Goal: Task Accomplishment & Management: Use online tool/utility

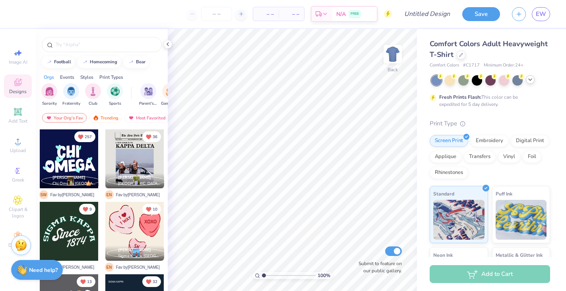
click at [533, 80] on icon at bounding box center [530, 79] width 6 height 6
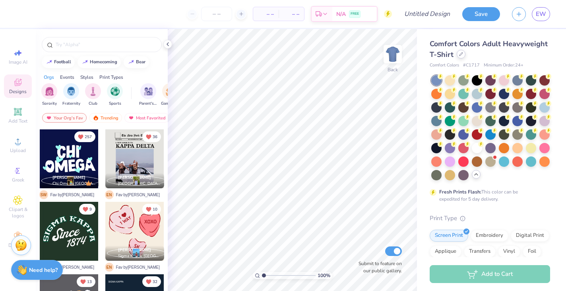
click at [460, 54] on icon at bounding box center [461, 54] width 4 height 4
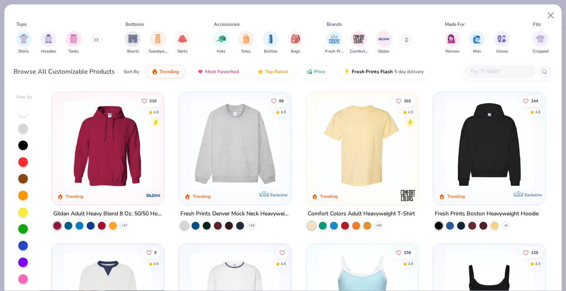
click at [220, 132] on img at bounding box center [235, 144] width 96 height 88
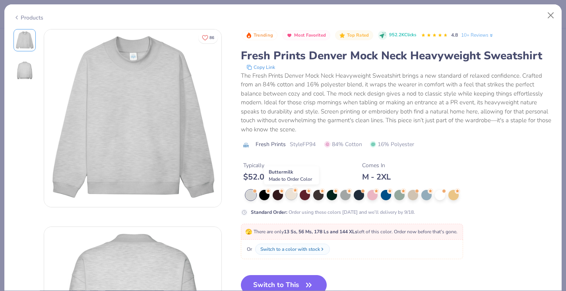
scroll to position [58, 0]
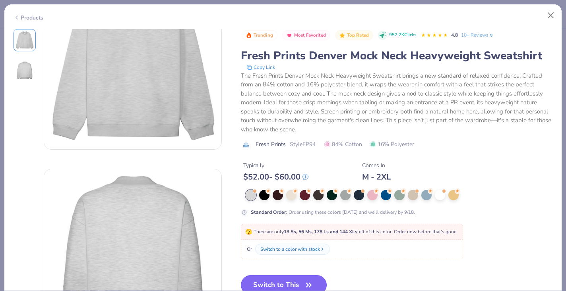
click at [302, 279] on button "Switch to This" at bounding box center [284, 285] width 86 height 20
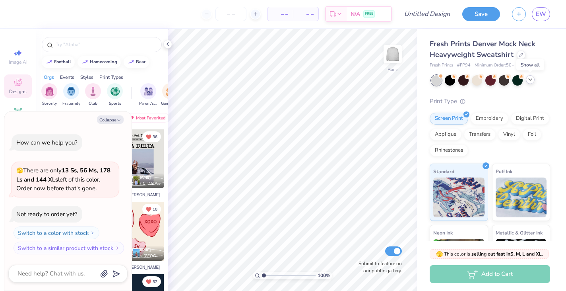
click at [529, 81] on icon at bounding box center [530, 79] width 6 height 6
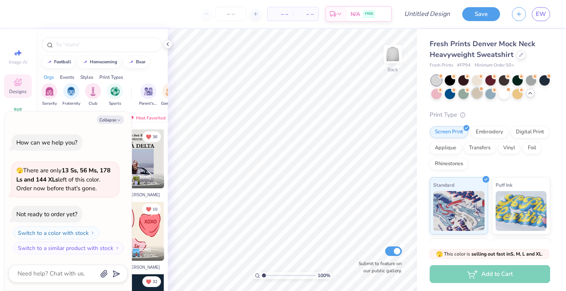
click at [479, 93] on div at bounding box center [477, 93] width 10 height 10
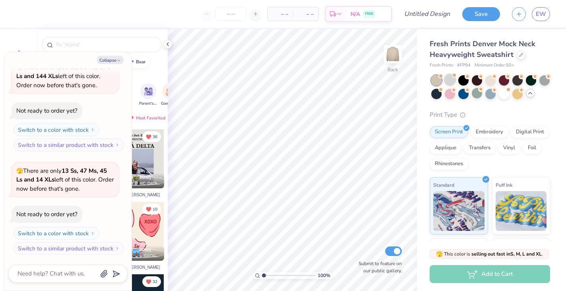
click at [451, 80] on div at bounding box center [450, 79] width 10 height 10
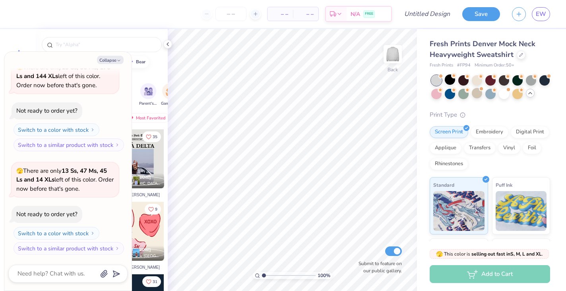
scroll to position [147, 0]
click at [547, 76] on span at bounding box center [549, 75] width 4 height 4
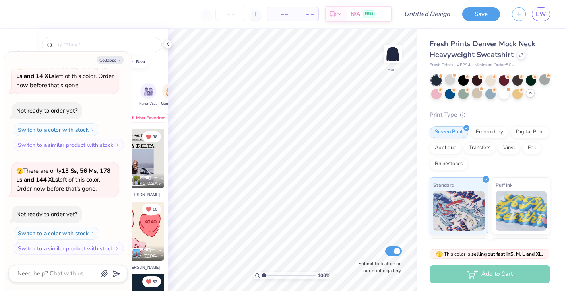
scroll to position [251, 0]
click at [533, 80] on div at bounding box center [531, 79] width 10 height 10
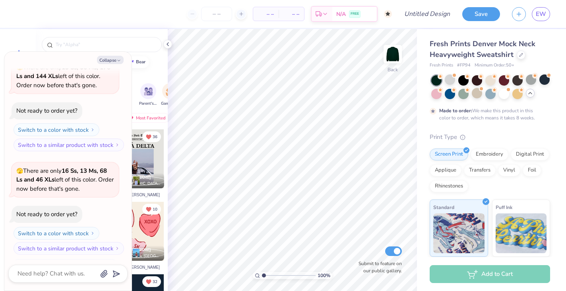
scroll to position [317, 0]
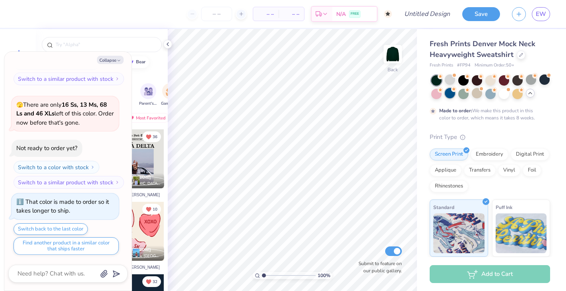
click at [453, 95] on div at bounding box center [450, 93] width 10 height 10
click at [438, 93] on div at bounding box center [437, 93] width 10 height 10
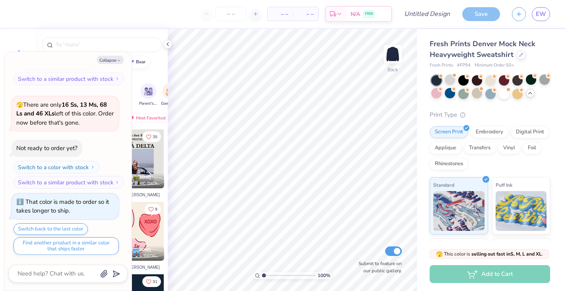
scroll to position [460, 0]
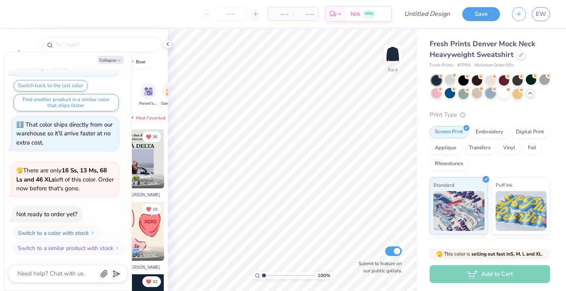
click at [491, 95] on div at bounding box center [491, 93] width 10 height 10
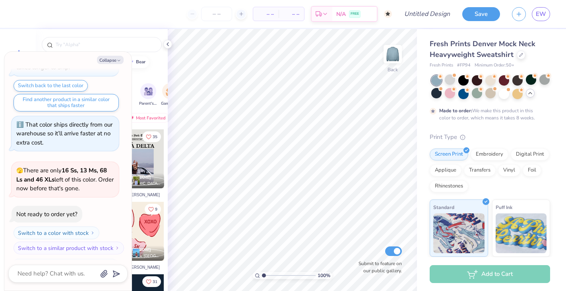
scroll to position [526, 0]
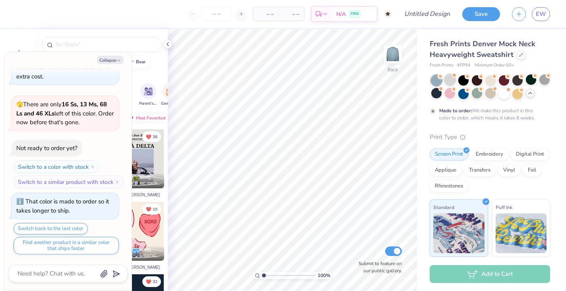
click at [451, 80] on div at bounding box center [450, 79] width 10 height 10
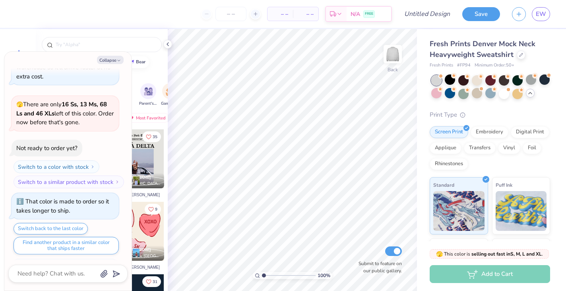
scroll to position [669, 0]
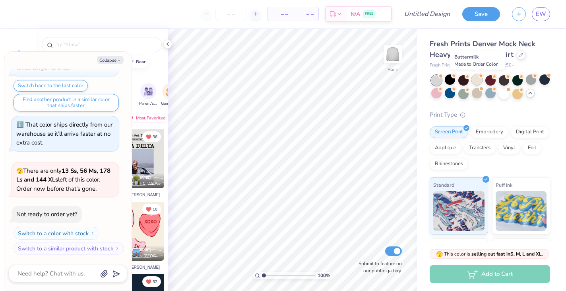
click at [480, 83] on div at bounding box center [477, 79] width 10 height 10
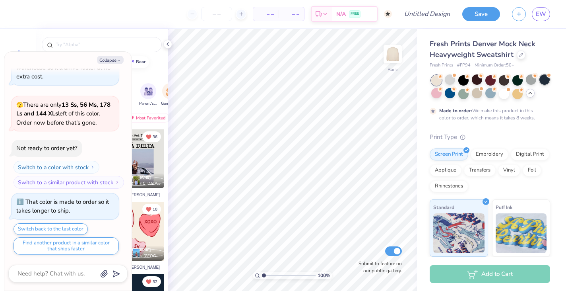
click at [546, 79] on div at bounding box center [545, 79] width 10 height 10
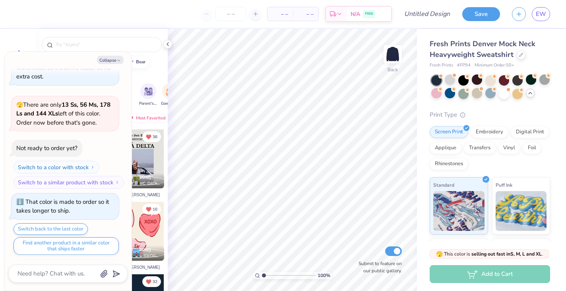
scroll to position [878, 0]
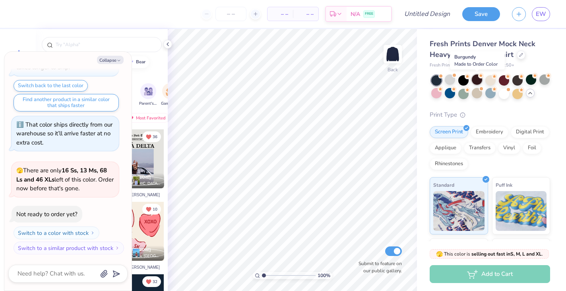
click at [479, 77] on icon at bounding box center [482, 76] width 6 height 6
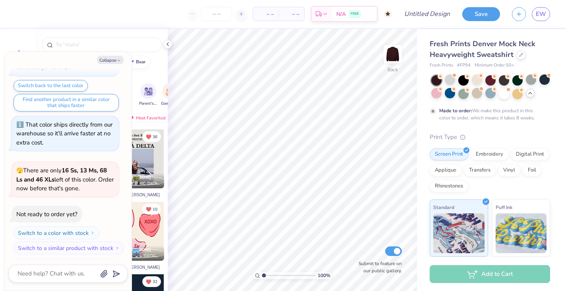
scroll to position [944, 0]
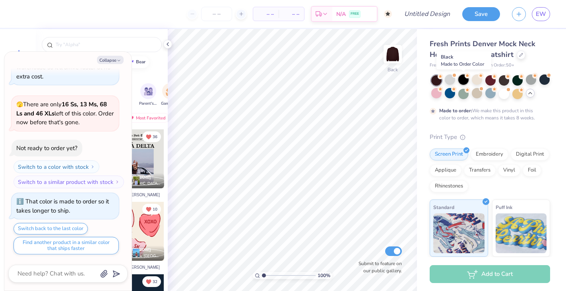
click at [465, 78] on div at bounding box center [464, 79] width 10 height 10
click at [506, 78] on icon at bounding box center [509, 76] width 6 height 6
click at [111, 60] on button "Collapse" at bounding box center [110, 60] width 27 height 8
type textarea "x"
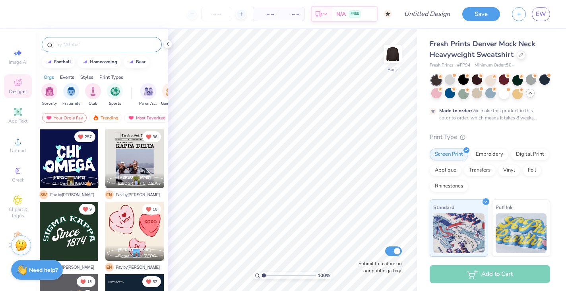
click at [119, 42] on input "text" at bounding box center [106, 45] width 102 height 8
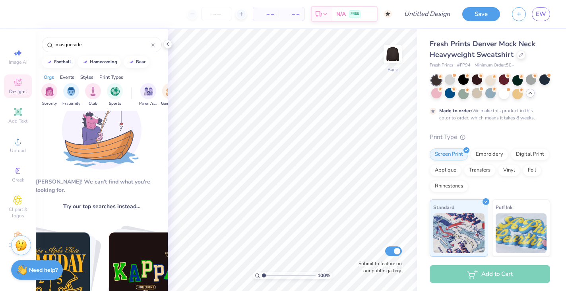
scroll to position [0, 0]
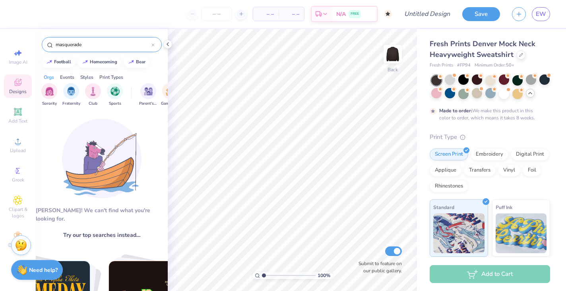
click at [102, 42] on input "masquerade" at bounding box center [103, 45] width 97 height 8
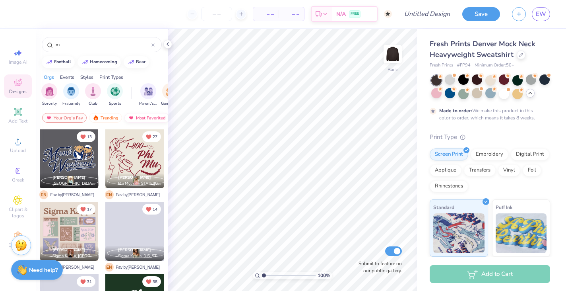
click at [148, 117] on div "Most Favorited" at bounding box center [147, 118] width 45 height 10
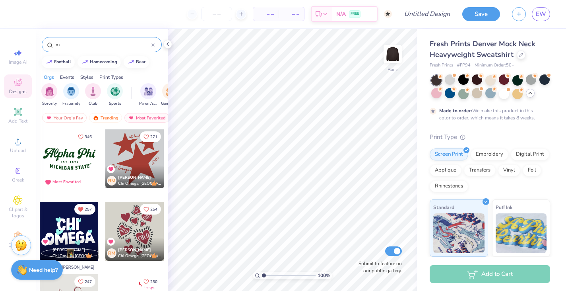
click at [96, 48] on input "m" at bounding box center [103, 45] width 97 height 8
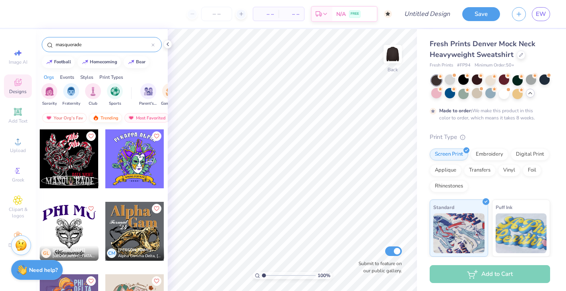
click at [108, 117] on div "Trending" at bounding box center [105, 118] width 33 height 10
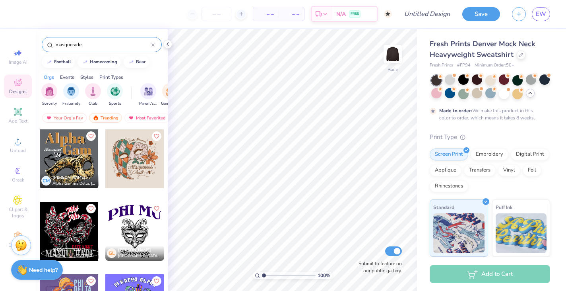
scroll to position [25, 0]
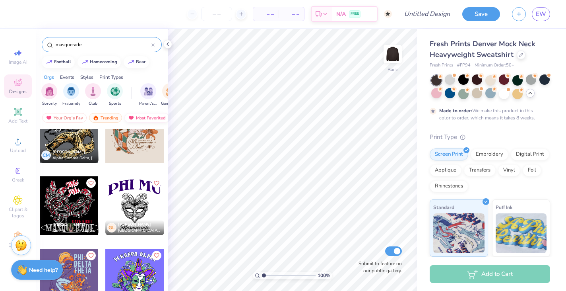
click at [147, 115] on div "Most Favorited" at bounding box center [147, 118] width 45 height 10
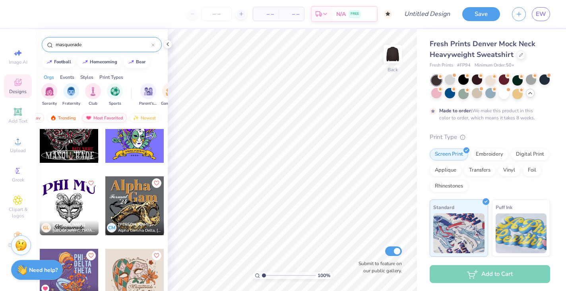
scroll to position [0, 46]
click at [140, 120] on div "Newest" at bounding box center [141, 118] width 30 height 10
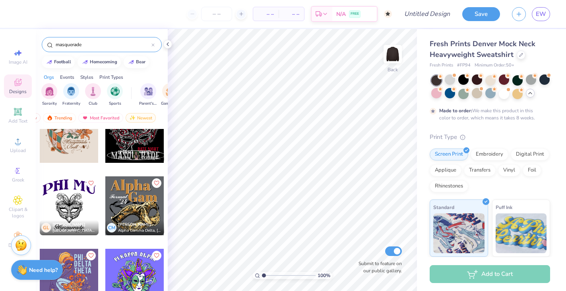
scroll to position [0, 0]
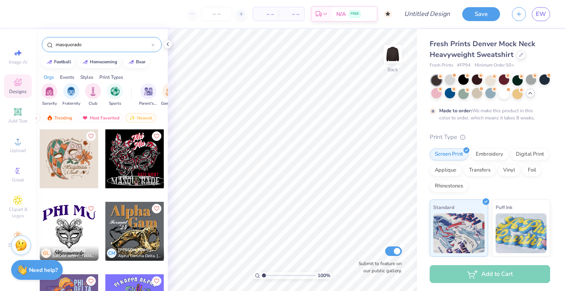
click at [88, 42] on input "masquerade" at bounding box center [103, 45] width 97 height 8
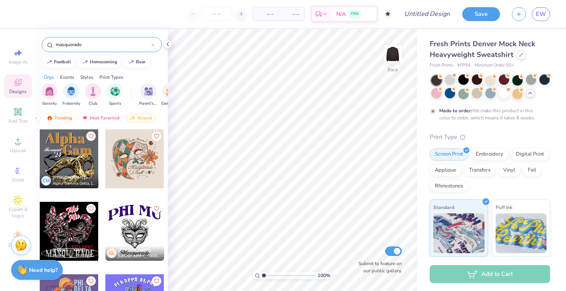
click at [88, 42] on input "masquerade" at bounding box center [103, 45] width 97 height 8
click at [88, 42] on input "f" at bounding box center [103, 45] width 97 height 8
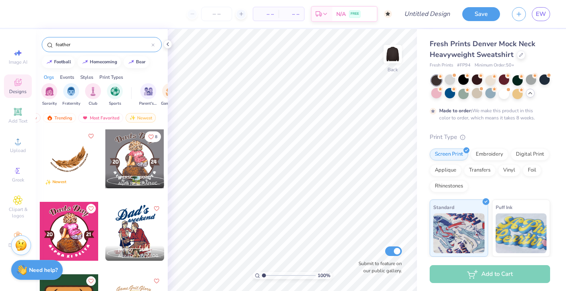
scroll to position [25, 0]
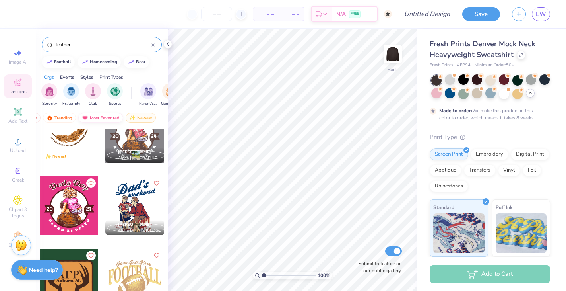
click at [112, 113] on div "Most Favorited" at bounding box center [100, 118] width 45 height 10
click at [71, 46] on input "feather" at bounding box center [103, 45] width 97 height 8
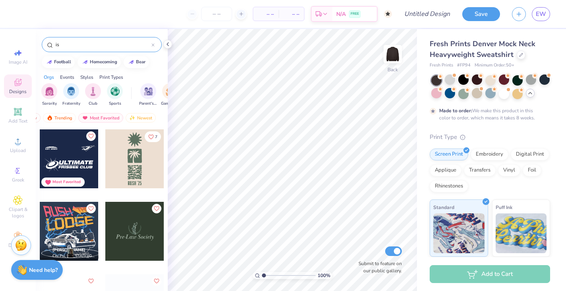
type input "i"
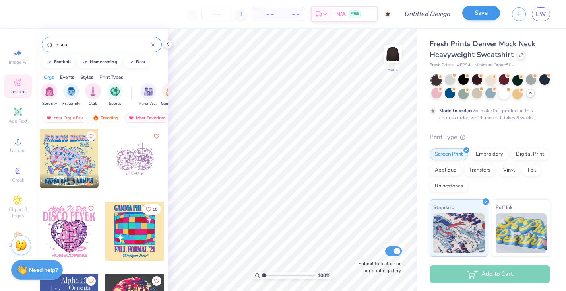
type input "disco"
click at [88, 41] on input "disco" at bounding box center [103, 45] width 97 height 8
